Goal: Task Accomplishment & Management: Use online tool/utility

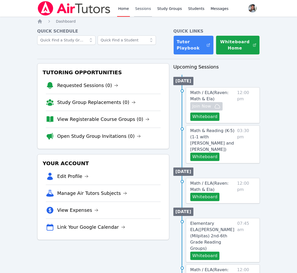
click at [146, 10] on link "Sessions" at bounding box center [143, 8] width 18 height 17
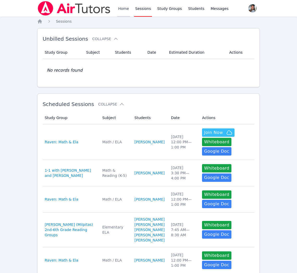
click at [119, 10] on link "Home" at bounding box center [123, 8] width 13 height 17
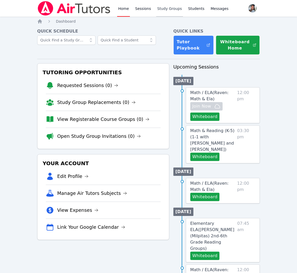
click at [170, 7] on link "Study Groups" at bounding box center [169, 8] width 27 height 17
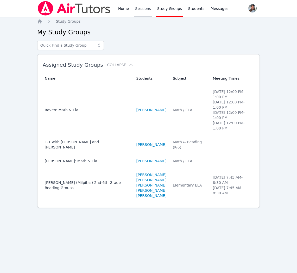
click at [146, 10] on link "Sessions" at bounding box center [143, 8] width 18 height 17
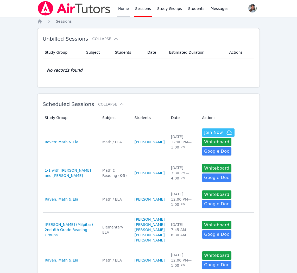
click at [124, 12] on link "Home" at bounding box center [123, 8] width 13 height 17
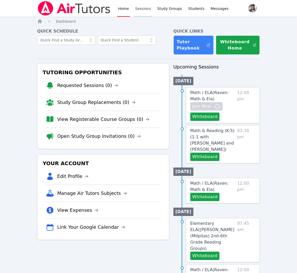
click at [144, 10] on link "Sessions" at bounding box center [143, 8] width 18 height 17
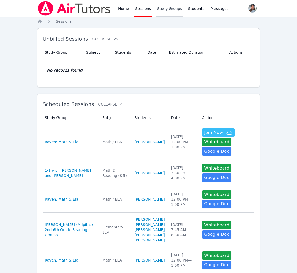
click at [169, 9] on link "Study Groups" at bounding box center [169, 8] width 27 height 17
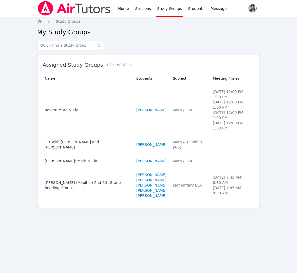
click at [173, 117] on td "Subject Math / ELA" at bounding box center [190, 110] width 40 height 50
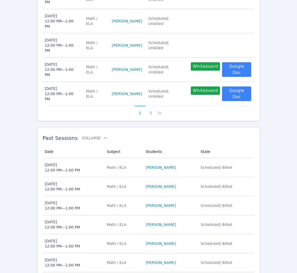
scroll to position [320, 0]
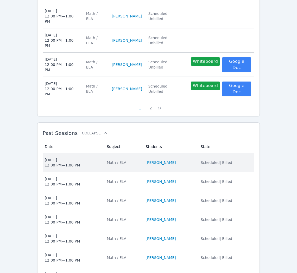
click at [191, 153] on td "Students RAVEN BROWN" at bounding box center [170, 162] width 55 height 19
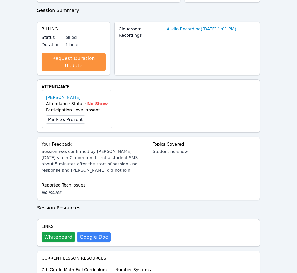
scroll to position [101, 0]
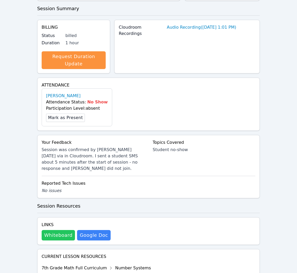
click at [66, 230] on button "Whiteboard" at bounding box center [59, 235] width 34 height 10
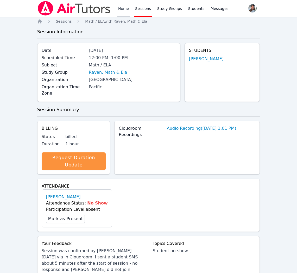
click at [121, 9] on link "Home" at bounding box center [123, 8] width 13 height 17
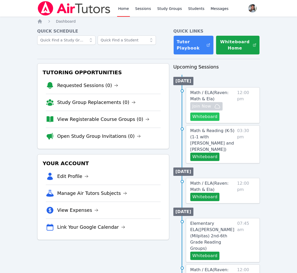
click at [215, 115] on button "Whiteboard" at bounding box center [205, 117] width 29 height 8
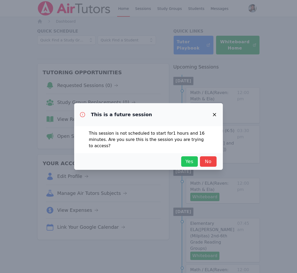
click at [189, 164] on span "Yes" at bounding box center [189, 161] width 11 height 7
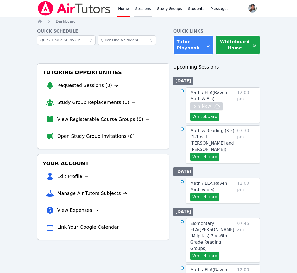
click at [144, 7] on link "Sessions" at bounding box center [143, 8] width 18 height 17
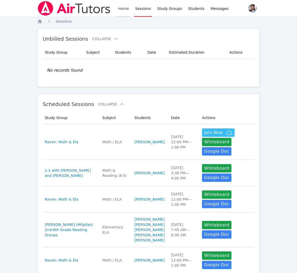
click at [121, 9] on link "Home" at bounding box center [123, 8] width 13 height 17
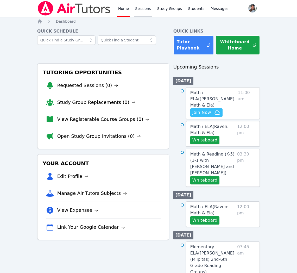
click at [146, 9] on link "Sessions" at bounding box center [143, 8] width 18 height 17
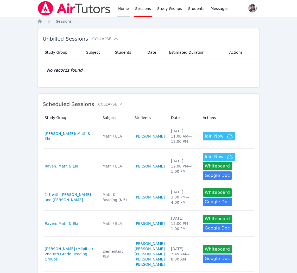
click at [123, 11] on link "Home" at bounding box center [123, 8] width 13 height 17
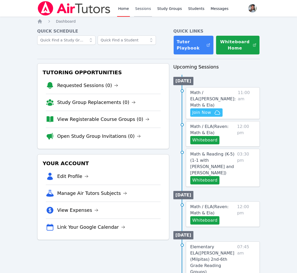
click at [137, 8] on link "Sessions" at bounding box center [143, 8] width 18 height 17
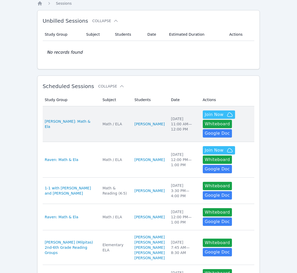
scroll to position [20, 0]
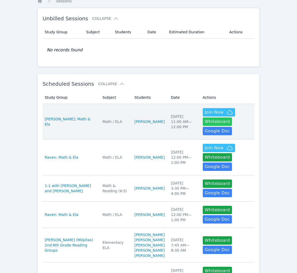
click at [208, 122] on button "Whiteboard" at bounding box center [217, 122] width 29 height 8
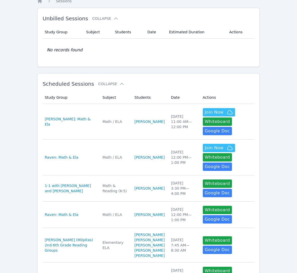
scroll to position [0, 0]
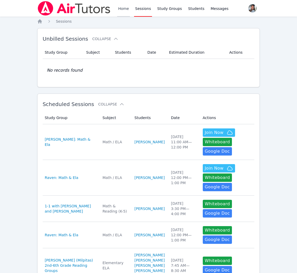
click at [123, 5] on link "Home" at bounding box center [123, 8] width 13 height 17
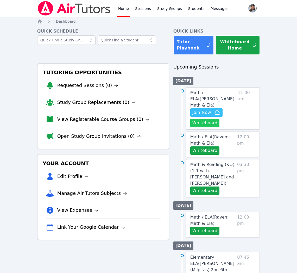
click at [204, 119] on button "Whiteboard" at bounding box center [205, 123] width 29 height 8
click at [144, 7] on link "Sessions" at bounding box center [143, 8] width 18 height 17
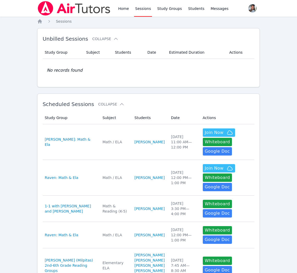
click at [117, 7] on div "Home Sessions Study Groups Students Messages" at bounding box center [133, 8] width 193 height 17
click at [120, 8] on link "Home" at bounding box center [123, 8] width 13 height 17
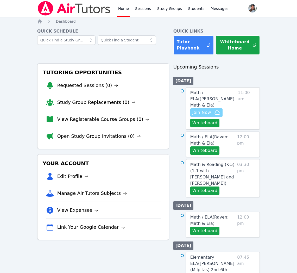
click at [216, 109] on icon "button" at bounding box center [217, 112] width 6 height 6
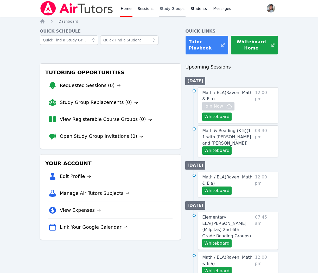
click at [172, 8] on link "Study Groups" at bounding box center [172, 8] width 27 height 17
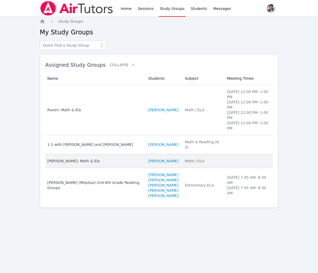
click at [186, 158] on div "Math / ELA" at bounding box center [203, 160] width 36 height 5
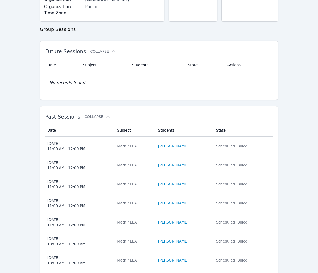
scroll to position [171, 0]
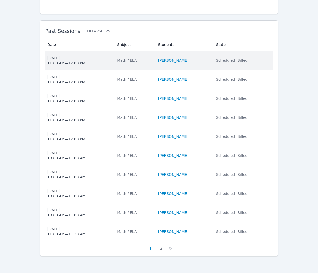
click at [102, 62] on span "Tue Sep 23 11:00 AM — 12:00 PM" at bounding box center [79, 60] width 64 height 10
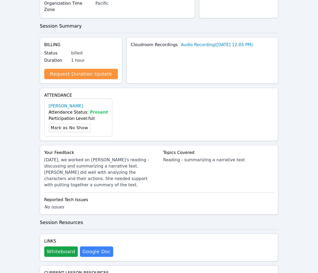
scroll to position [108, 0]
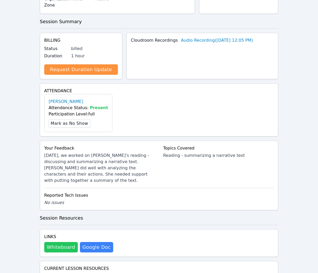
click at [55, 242] on button "Whiteboard" at bounding box center [61, 247] width 34 height 10
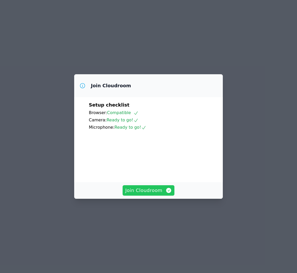
click at [148, 194] on span "Join Cloudroom" at bounding box center [148, 190] width 47 height 7
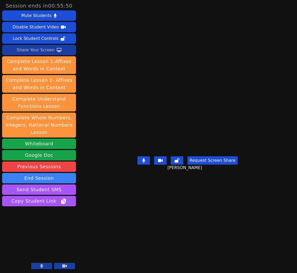
click at [47, 51] on div "Share Your Screen" at bounding box center [36, 50] width 38 height 8
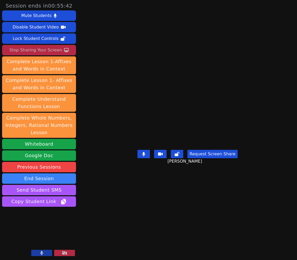
click at [39, 50] on div "Stop Sharing Your Screen" at bounding box center [35, 50] width 53 height 8
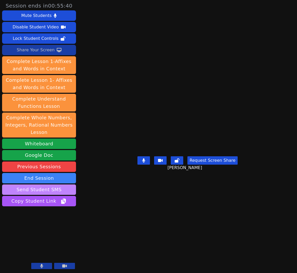
click at [43, 193] on button "Send Student SMS" at bounding box center [39, 190] width 74 height 10
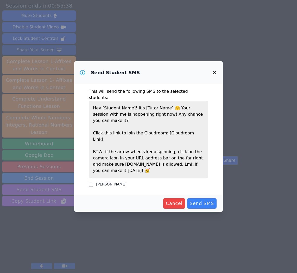
drag, startPoint x: 119, startPoint y: 180, endPoint x: 129, endPoint y: 182, distance: 10.3
click at [119, 182] on div "[PERSON_NAME]" at bounding box center [111, 184] width 30 height 5
click at [120, 182] on label "[PERSON_NAME]" at bounding box center [111, 184] width 30 height 4
click at [93, 183] on input "[PERSON_NAME]" at bounding box center [91, 185] width 4 height 4
checkbox input "true"
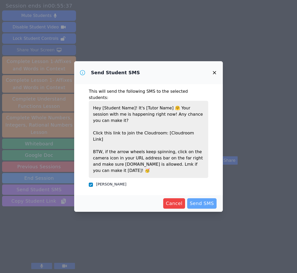
click at [211, 200] on span "Send SMS" at bounding box center [202, 203] width 24 height 7
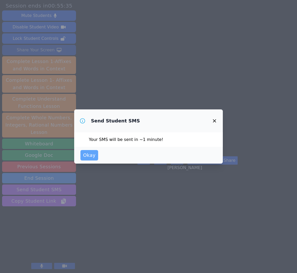
click at [88, 159] on span "Okay" at bounding box center [89, 155] width 13 height 7
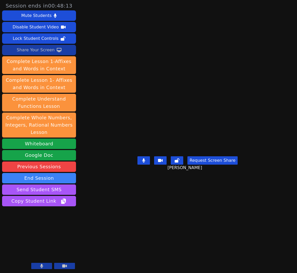
click at [23, 49] on div "Share Your Screen" at bounding box center [36, 50] width 38 height 8
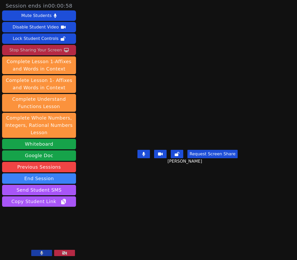
click at [50, 50] on div "Stop Sharing Your Screen" at bounding box center [35, 50] width 53 height 8
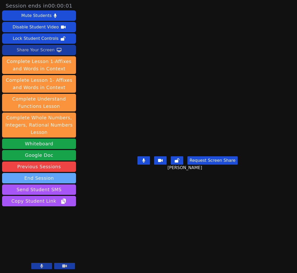
click at [30, 180] on button "End Session" at bounding box center [39, 178] width 74 height 10
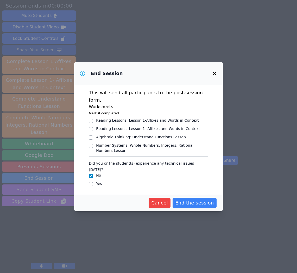
click at [194, 201] on div "Cancel End the session" at bounding box center [148, 203] width 149 height 17
click at [195, 199] on span "End the session" at bounding box center [194, 202] width 39 height 7
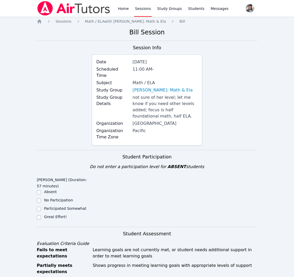
click at [48, 215] on label "Great Effort!" at bounding box center [55, 217] width 23 height 4
click at [41, 215] on input "Great Effort!" at bounding box center [39, 217] width 4 height 4
checkbox input "true"
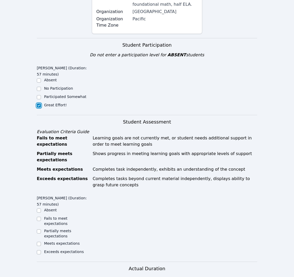
scroll to position [133, 0]
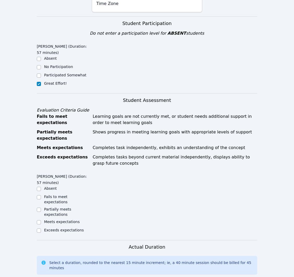
click at [60, 220] on label "Meets expectations" at bounding box center [62, 222] width 36 height 4
click at [41, 220] on input "Meets expectations" at bounding box center [39, 222] width 4 height 4
checkbox input "true"
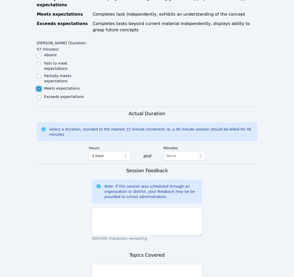
scroll to position [267, 0]
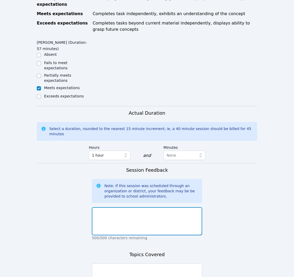
click at [178, 218] on textarea at bounding box center [147, 221] width 110 height 28
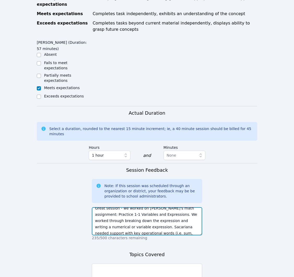
scroll to position [315, 0]
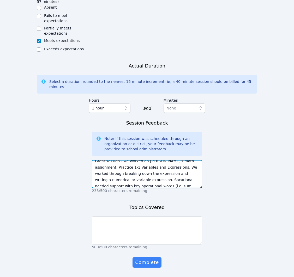
type textarea "Great session - we worked on Sacariana's math assignment: Practice 1-1 Variable…"
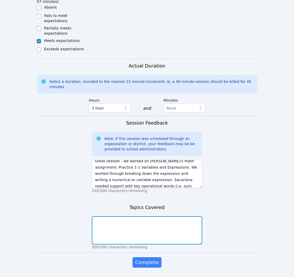
click at [130, 216] on textarea at bounding box center [147, 230] width 110 height 28
type textarea "P"
type textarea "Math - Practice 1-1 Variables and Expressions"
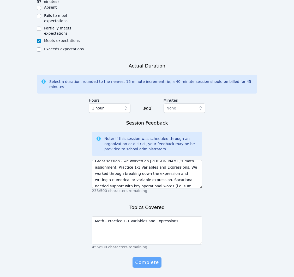
click at [142, 259] on span "Complete" at bounding box center [146, 262] width 23 height 7
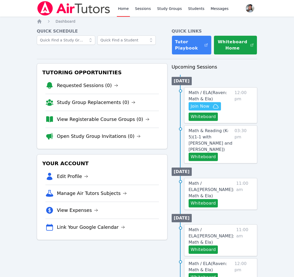
click at [204, 10] on div "Home Sessions Study Groups Students Messages" at bounding box center [173, 8] width 113 height 17
click at [211, 9] on span "Messages" at bounding box center [220, 8] width 18 height 5
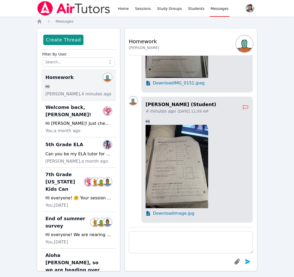
click at [179, 174] on img at bounding box center [176, 166] width 63 height 83
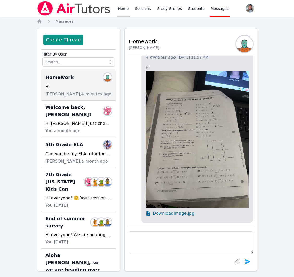
click at [128, 9] on link "Home" at bounding box center [123, 8] width 13 height 17
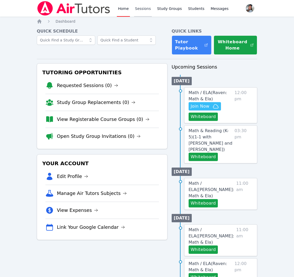
click at [140, 7] on link "Sessions" at bounding box center [143, 8] width 18 height 17
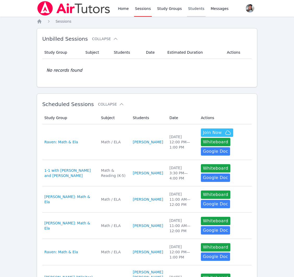
click at [192, 7] on link "Students" at bounding box center [196, 8] width 18 height 17
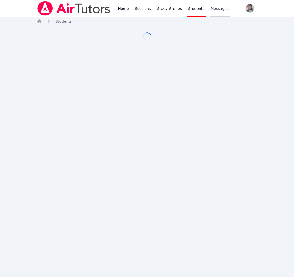
click at [212, 7] on span "Messages" at bounding box center [220, 8] width 18 height 5
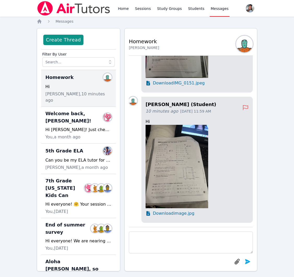
click at [164, 216] on span "Download image.jpg" at bounding box center [173, 213] width 41 height 6
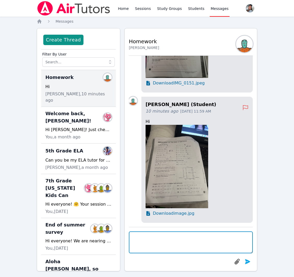
drag, startPoint x: 209, startPoint y: 240, endPoint x: 213, endPoint y: 237, distance: 4.5
click at [209, 240] on textarea at bounding box center [191, 242] width 124 height 22
type textarea "A"
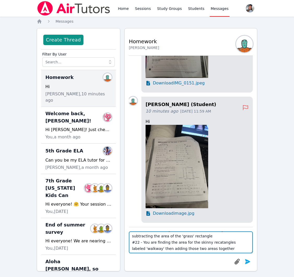
scroll to position [13, 0]
type textarea "The formula for area = length x width #21 - You are finding the area of the tot…"
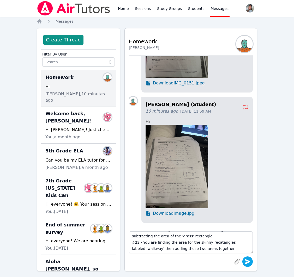
click at [249, 263] on icon "submit" at bounding box center [247, 262] width 6 height 6
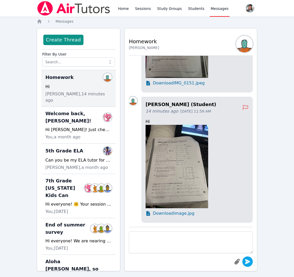
scroll to position [0, 0]
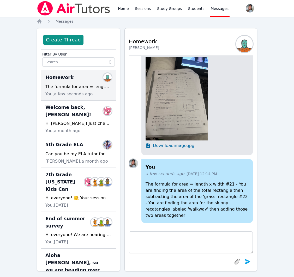
click at [229, 214] on p "The formula for area = length x width #21 - You are finding the area of the tot…" at bounding box center [196, 200] width 103 height 38
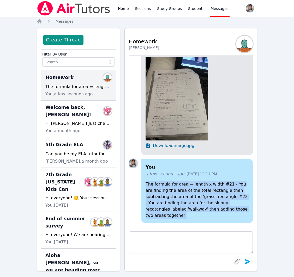
click at [229, 214] on p "The formula for area = length x width #21 - You are finding the area of the tot…" at bounding box center [196, 200] width 103 height 38
click at [232, 216] on p "The formula for area = length x width #21 - You are finding the area of the tot…" at bounding box center [196, 200] width 103 height 38
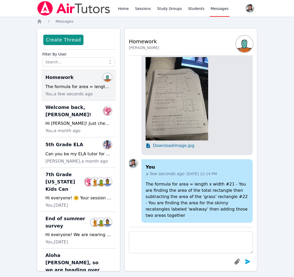
click at [264, 222] on div "Home Sessions Study Groups Students Messages Open user menu Gabriella Aguilar O…" at bounding box center [147, 141] width 294 height 282
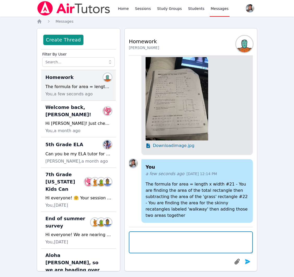
click at [197, 244] on textarea at bounding box center [191, 242] width 124 height 22
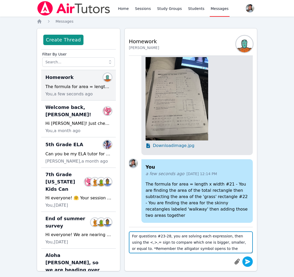
type textarea "For questions #23-28, you are solving each expression, then using the <,>,= sig…"
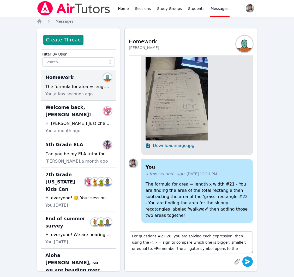
click at [246, 261] on icon "submit" at bounding box center [247, 261] width 5 height 5
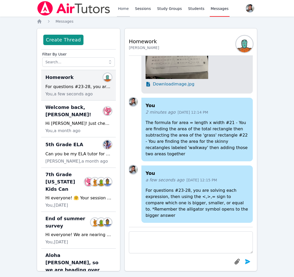
click at [122, 11] on link "Home" at bounding box center [123, 8] width 13 height 17
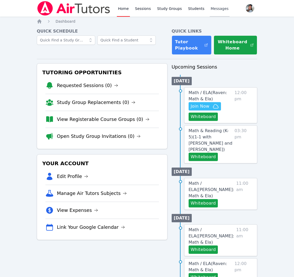
click at [212, 11] on link "Messages" at bounding box center [220, 8] width 20 height 17
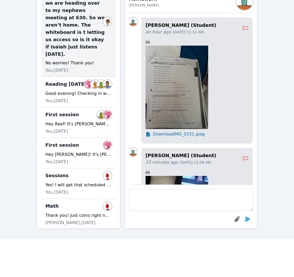
scroll to position [44, 0]
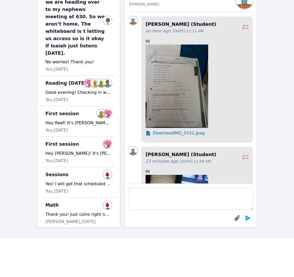
click at [85, 242] on div "It’s okay! I understand the internet obstacle. The session is almost done, we c…" at bounding box center [78, 245] width 66 height 6
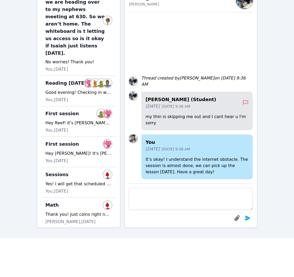
scroll to position [0, 0]
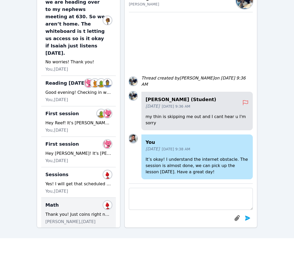
click at [66, 201] on div "Math Members" at bounding box center [78, 205] width 66 height 8
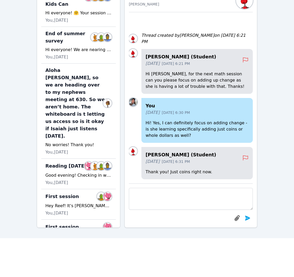
click at [66, 189] on div "First session Members Hey Reef! It's Ms. Aguilar 🤗 Your session with me is happ…" at bounding box center [78, 204] width 75 height 30
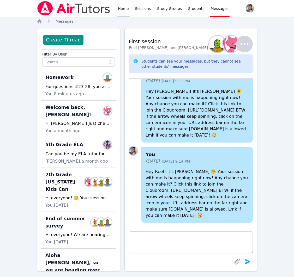
click at [127, 8] on link "Home" at bounding box center [123, 8] width 13 height 17
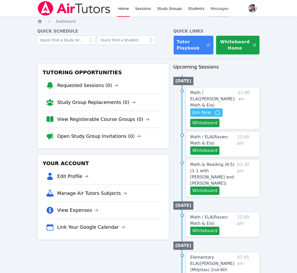
click at [215, 10] on span "Messages" at bounding box center [220, 8] width 18 height 5
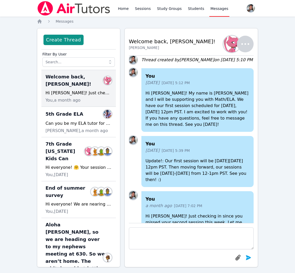
click at [216, 13] on link "Messages" at bounding box center [220, 8] width 20 height 17
click at [214, 9] on span "Messages" at bounding box center [220, 8] width 18 height 5
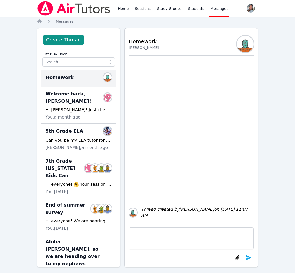
click at [64, 83] on div "Homework Members" at bounding box center [78, 78] width 75 height 17
click at [169, 210] on div "Thread created by [PERSON_NAME] on [DATE] 11:07 AM" at bounding box center [197, 212] width 113 height 13
click at [158, 210] on div "Thread created by [PERSON_NAME] on [DATE] 11:07 AM" at bounding box center [197, 212] width 113 height 13
click at [73, 77] on div "Homework Members" at bounding box center [79, 77] width 66 height 8
click at [168, 219] on div "Thread created by [PERSON_NAME] on [DATE] 11:07 AM" at bounding box center [197, 212] width 113 height 13
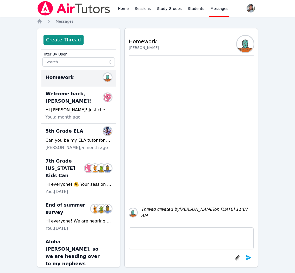
click at [154, 210] on div "Thread created by [PERSON_NAME] on [DATE] 11:07 AM" at bounding box center [197, 212] width 113 height 13
click at [236, 257] on icon "button" at bounding box center [238, 258] width 6 height 6
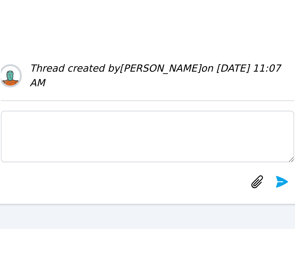
click at [211, 246] on div "Home Messages Create Thread Filter By User Homework Members Welcome back, [PERS…" at bounding box center [148, 124] width 222 height 259
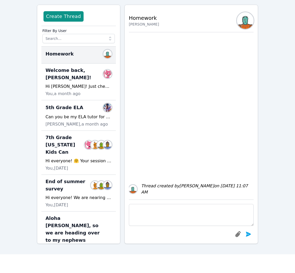
click at [284, 169] on div "Home Sessions Study Groups Students Messages Open user menu [PERSON_NAME] Open …" at bounding box center [147, 116] width 295 height 278
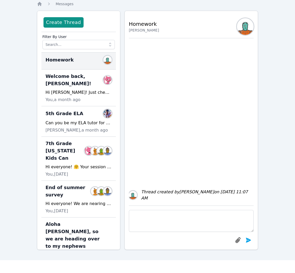
scroll to position [0, 0]
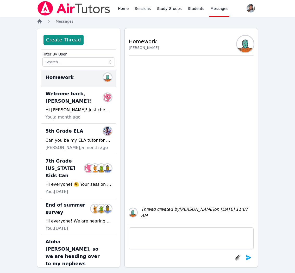
click at [40, 21] on icon "Breadcrumb" at bounding box center [40, 21] width 4 height 4
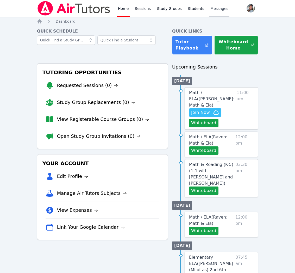
click at [218, 9] on span "Messages" at bounding box center [220, 8] width 18 height 5
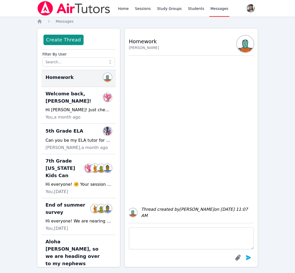
click at [218, 9] on span "Messages" at bounding box center [220, 8] width 18 height 5
click at [69, 83] on div "Homework Members" at bounding box center [78, 78] width 75 height 17
click at [206, 210] on div "Thread created by [PERSON_NAME] on [DATE] 11:07 AM" at bounding box center [197, 212] width 113 height 13
drag, startPoint x: 173, startPoint y: 213, endPoint x: 165, endPoint y: 215, distance: 7.9
click at [173, 213] on div "Thread created by [PERSON_NAME] on [DATE] 11:07 AM" at bounding box center [197, 212] width 113 height 13
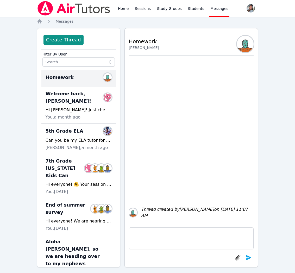
click at [133, 214] on img at bounding box center [133, 212] width 8 height 8
click at [171, 208] on div "Thread created by [PERSON_NAME] on [DATE] 11:07 AM" at bounding box center [197, 212] width 113 height 13
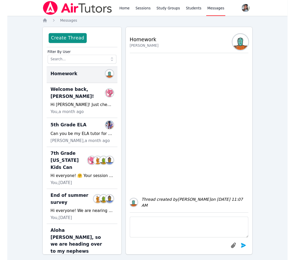
scroll to position [0, 0]
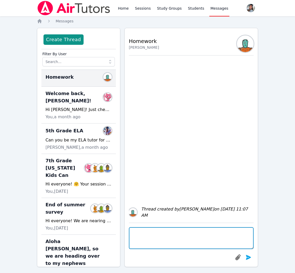
click at [247, 236] on textarea at bounding box center [191, 238] width 125 height 22
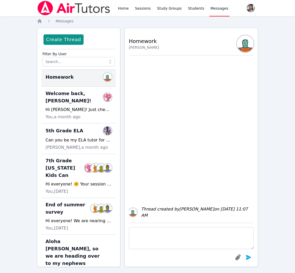
click at [278, 221] on div "Home Sessions Study Groups Students Messages Open user menu [PERSON_NAME] Open …" at bounding box center [147, 139] width 295 height 278
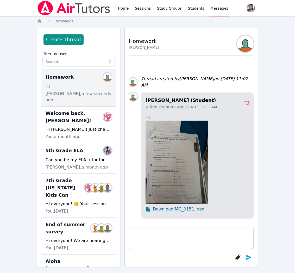
click at [183, 211] on span "Download IMG_0151.jpeg" at bounding box center [179, 209] width 52 height 6
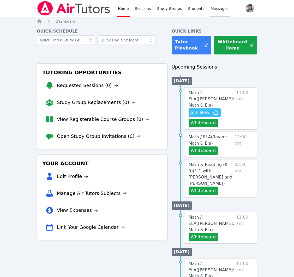
click at [215, 9] on span "Messages" at bounding box center [220, 8] width 18 height 5
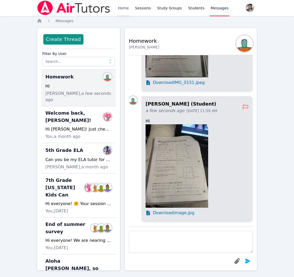
click at [123, 8] on link "Home" at bounding box center [123, 7] width 13 height 17
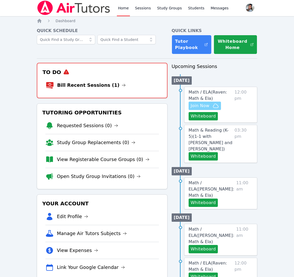
click at [212, 106] on span "Join Now" at bounding box center [205, 106] width 28 height 6
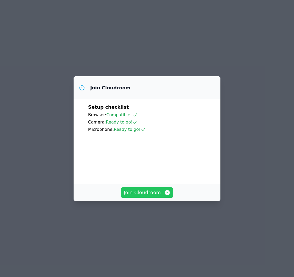
click at [140, 196] on span "Join Cloudroom" at bounding box center [147, 192] width 47 height 7
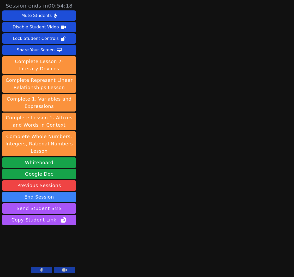
click at [45, 269] on button at bounding box center [41, 270] width 21 height 6
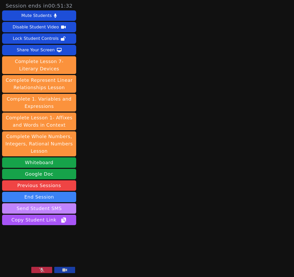
click at [29, 206] on button "Send Student SMS" at bounding box center [39, 208] width 74 height 10
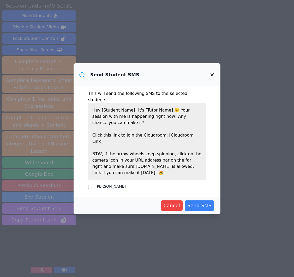
click at [109, 184] on label "[PERSON_NAME]" at bounding box center [110, 186] width 30 height 4
click at [92, 185] on input "[PERSON_NAME]" at bounding box center [90, 187] width 4 height 4
checkbox input "true"
click at [196, 202] on span "Send SMS" at bounding box center [199, 205] width 24 height 7
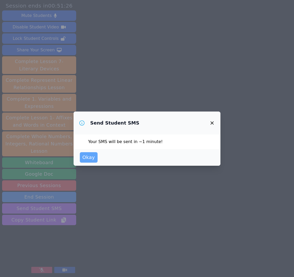
click at [81, 158] on button "Okay" at bounding box center [89, 157] width 18 height 10
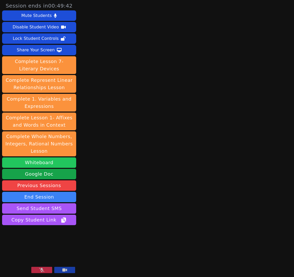
click at [38, 163] on button "Whiteboard" at bounding box center [39, 162] width 74 height 10
click at [41, 270] on icon at bounding box center [41, 270] width 5 height 4
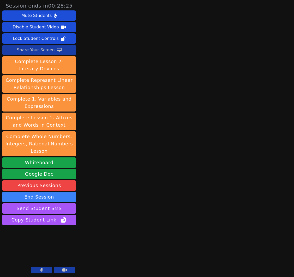
click at [67, 51] on button "Share Your Screen" at bounding box center [39, 50] width 74 height 10
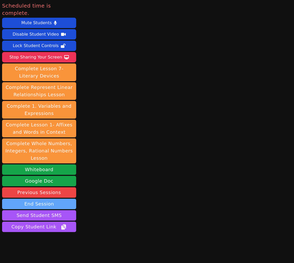
click at [58, 199] on button "End Session" at bounding box center [39, 204] width 74 height 10
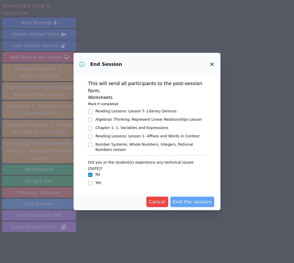
click at [181, 200] on button "End the session" at bounding box center [192, 202] width 44 height 10
